Goal: Find contact information: Find contact information

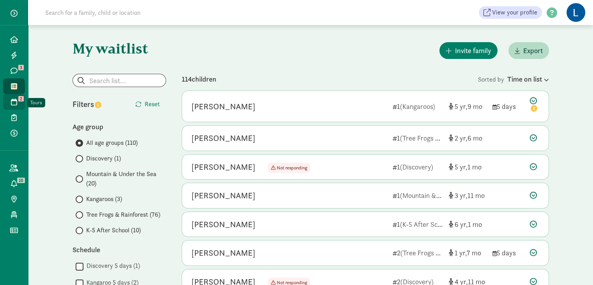
click at [16, 103] on icon at bounding box center [14, 101] width 6 height 7
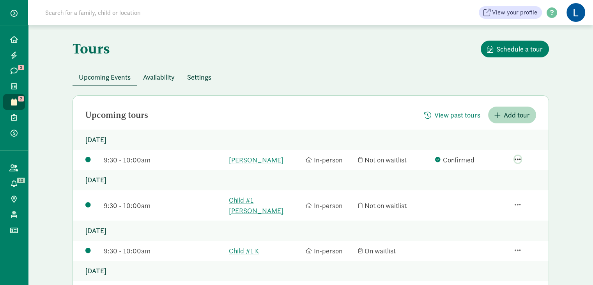
click at [519, 160] on span "button" at bounding box center [518, 159] width 6 height 7
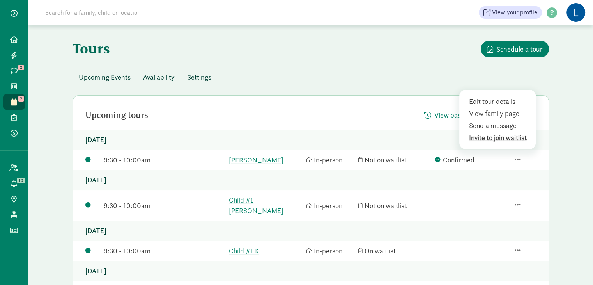
click at [495, 139] on div "Invite to join waitlist" at bounding box center [499, 137] width 60 height 11
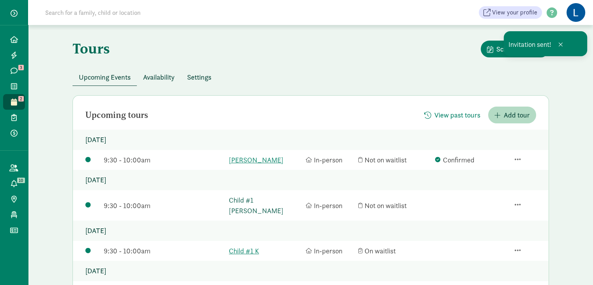
click at [275, 200] on link "Child #1 Tara Srivatsav" at bounding box center [265, 205] width 73 height 21
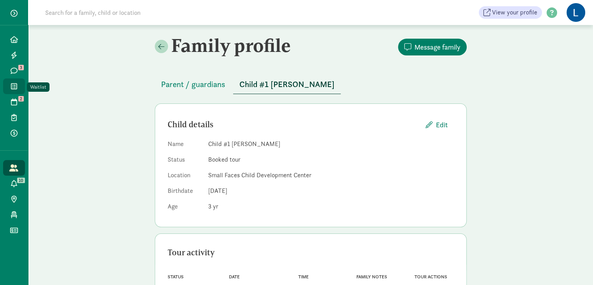
click at [12, 84] on icon at bounding box center [14, 86] width 6 height 7
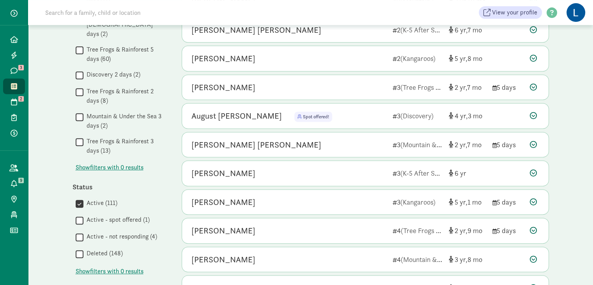
scroll to position [432, 0]
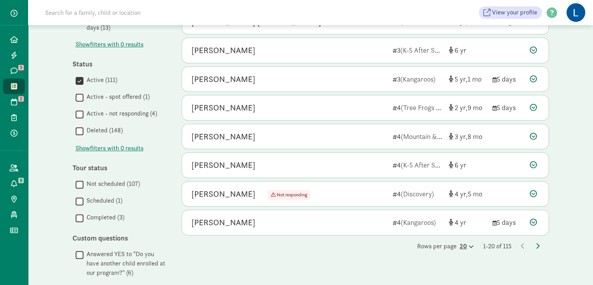
click at [467, 244] on icon at bounding box center [470, 246] width 7 height 5
click at [446, 235] on div "100" at bounding box center [447, 239] width 37 height 9
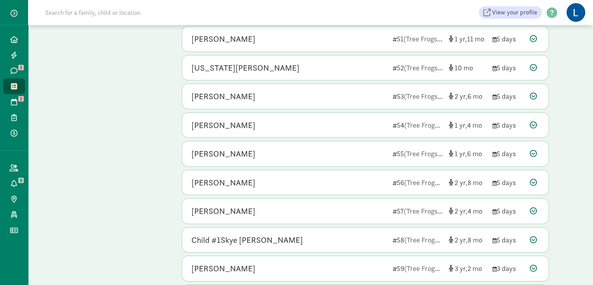
scroll to position [2691, 0]
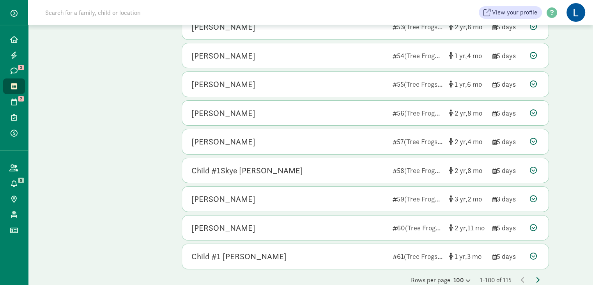
click at [537, 277] on icon at bounding box center [538, 280] width 4 height 6
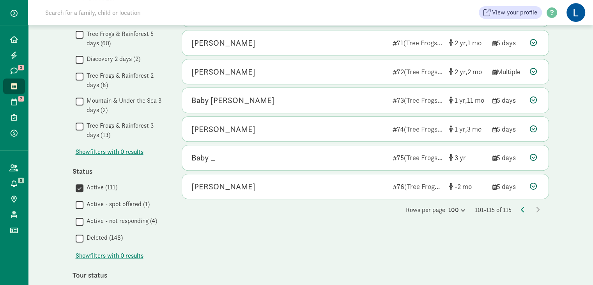
scroll to position [326, 0]
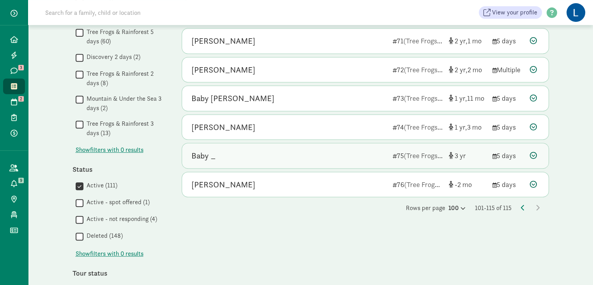
click at [204, 155] on div "Baby _" at bounding box center [204, 155] width 24 height 12
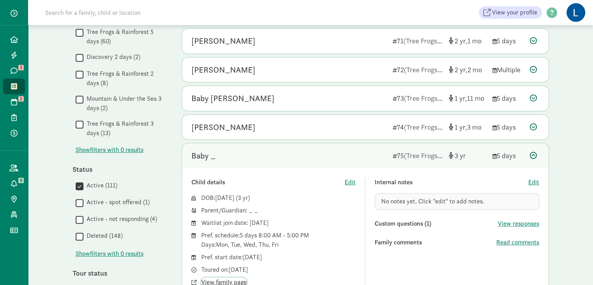
click at [228, 278] on span "View family page" at bounding box center [224, 281] width 46 height 9
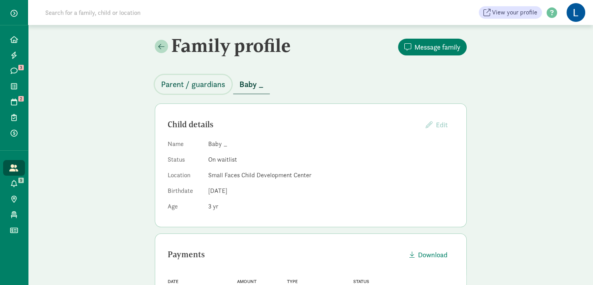
click at [183, 82] on span "Parent / guardians" at bounding box center [193, 84] width 64 height 12
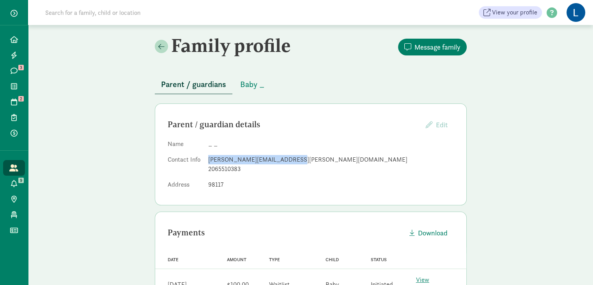
drag, startPoint x: 282, startPoint y: 158, endPoint x: 208, endPoint y: 156, distance: 74.1
click at [208, 156] on div "[PERSON_NAME][EMAIL_ADDRESS][PERSON_NAME][DOMAIN_NAME]" at bounding box center [331, 159] width 246 height 9
copy div "[PERSON_NAME][EMAIL_ADDRESS][PERSON_NAME][DOMAIN_NAME]"
